Goal: Task Accomplishment & Management: Use online tool/utility

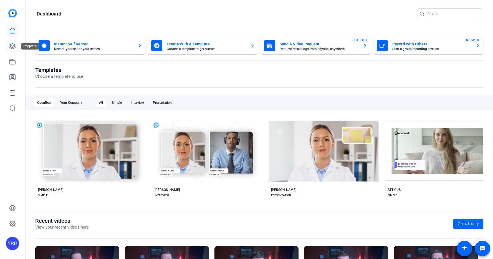
click at [16, 47] on icon at bounding box center [12, 46] width 7 height 7
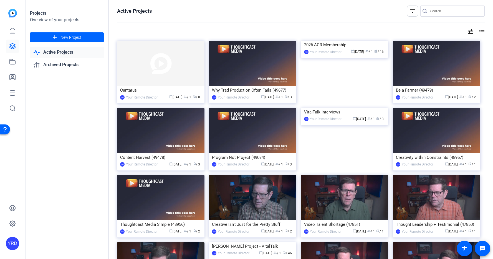
click at [448, 12] on input "Search" at bounding box center [455, 11] width 50 height 7
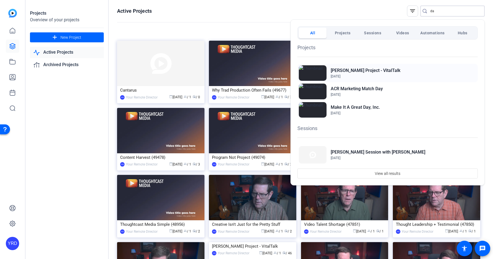
type input "da"
click at [382, 74] on span "May 2, 2025" at bounding box center [365, 76] width 70 height 5
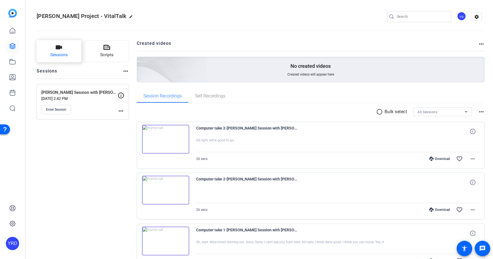
click at [70, 48] on button "Sessions" at bounding box center [59, 51] width 45 height 22
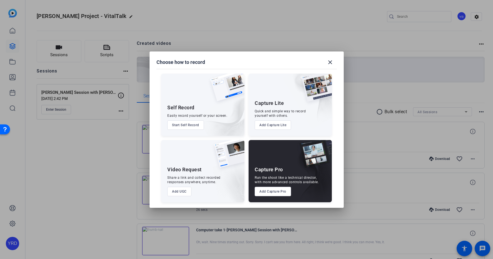
click at [268, 193] on button "Add Capture Pro" at bounding box center [272, 191] width 36 height 9
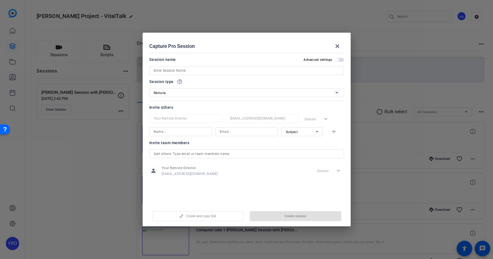
click at [194, 72] on input at bounding box center [247, 70] width 186 height 7
paste input "[PERSON_NAME]"
type input "[PERSON_NAME]"
click at [281, 216] on span "button" at bounding box center [295, 216] width 91 height 13
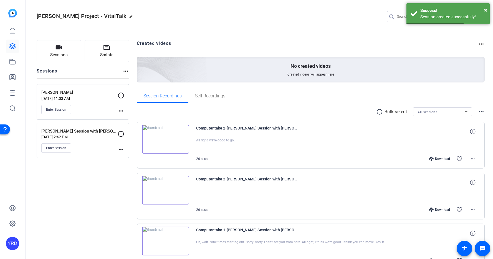
click at [120, 110] on mat-icon "more_horiz" at bounding box center [121, 111] width 7 height 7
click at [130, 121] on span "Edit Session" at bounding box center [134, 119] width 25 height 7
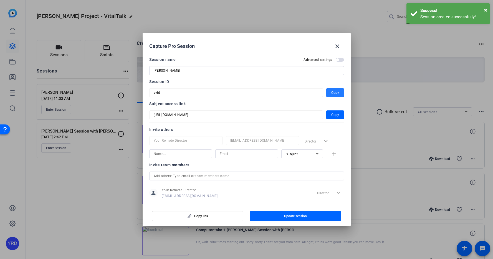
click at [333, 93] on span "Copy" at bounding box center [335, 93] width 8 height 7
click at [333, 114] on span "Copy" at bounding box center [335, 115] width 8 height 7
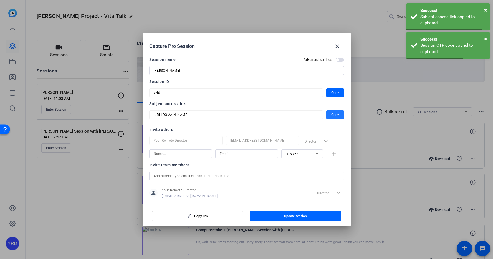
click at [333, 114] on span "Copy" at bounding box center [335, 115] width 8 height 7
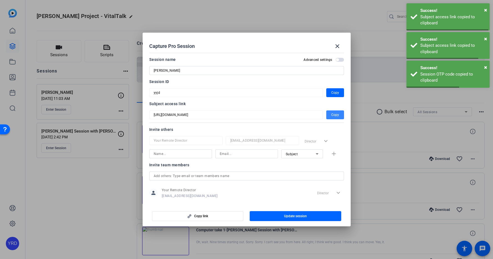
click at [333, 114] on span "Copy" at bounding box center [335, 115] width 8 height 7
